Goal: Find contact information: Find contact information

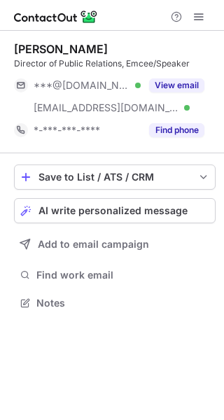
scroll to position [293, 224]
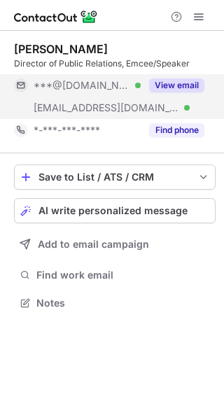
click at [195, 81] on button "View email" at bounding box center [176, 85] width 55 height 14
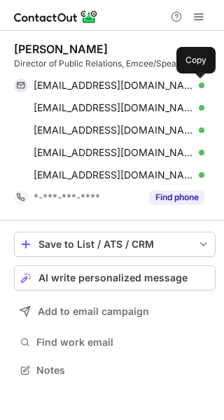
scroll to position [360, 224]
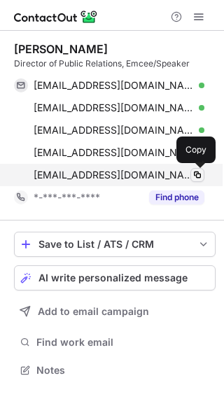
click at [195, 173] on span at bounding box center [197, 174] width 11 height 11
